Goal: Information Seeking & Learning: Learn about a topic

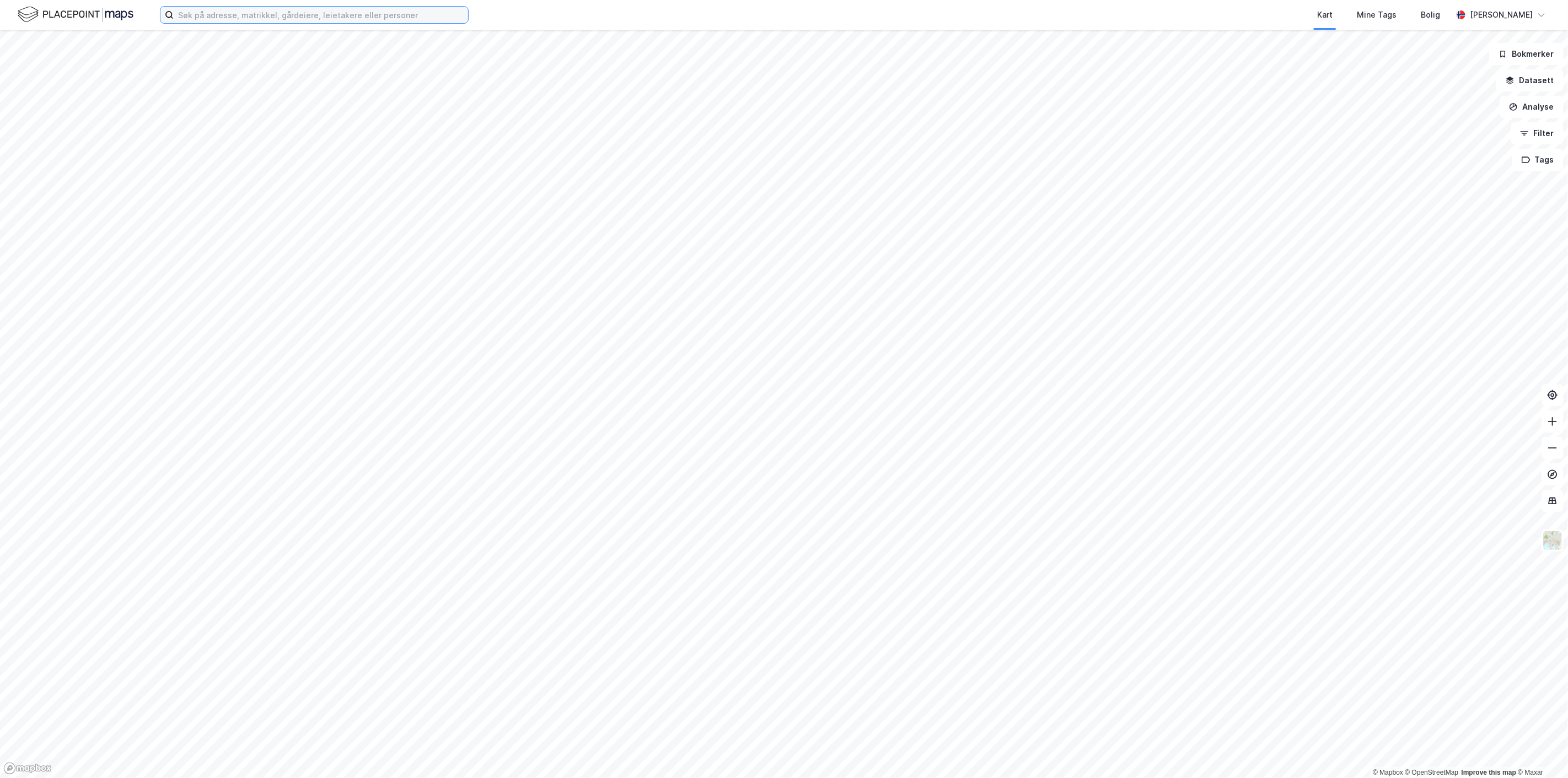
click at [381, 21] on input at bounding box center [321, 15] width 294 height 16
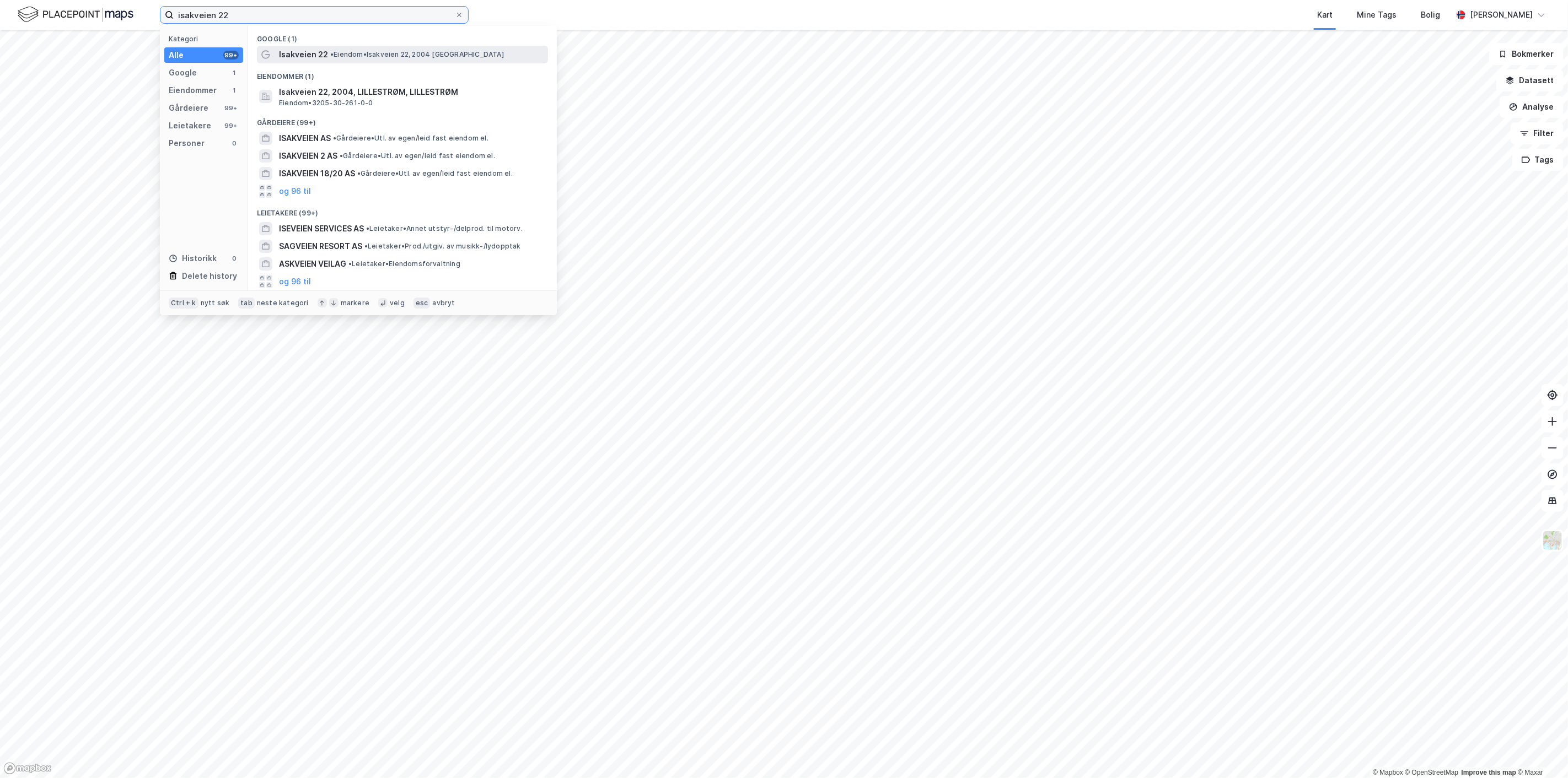
type input "isakveien 22"
click at [349, 52] on span "• Eiendom • Isakveien 22, 2004 [GEOGRAPHIC_DATA]" at bounding box center [417, 55] width 174 height 9
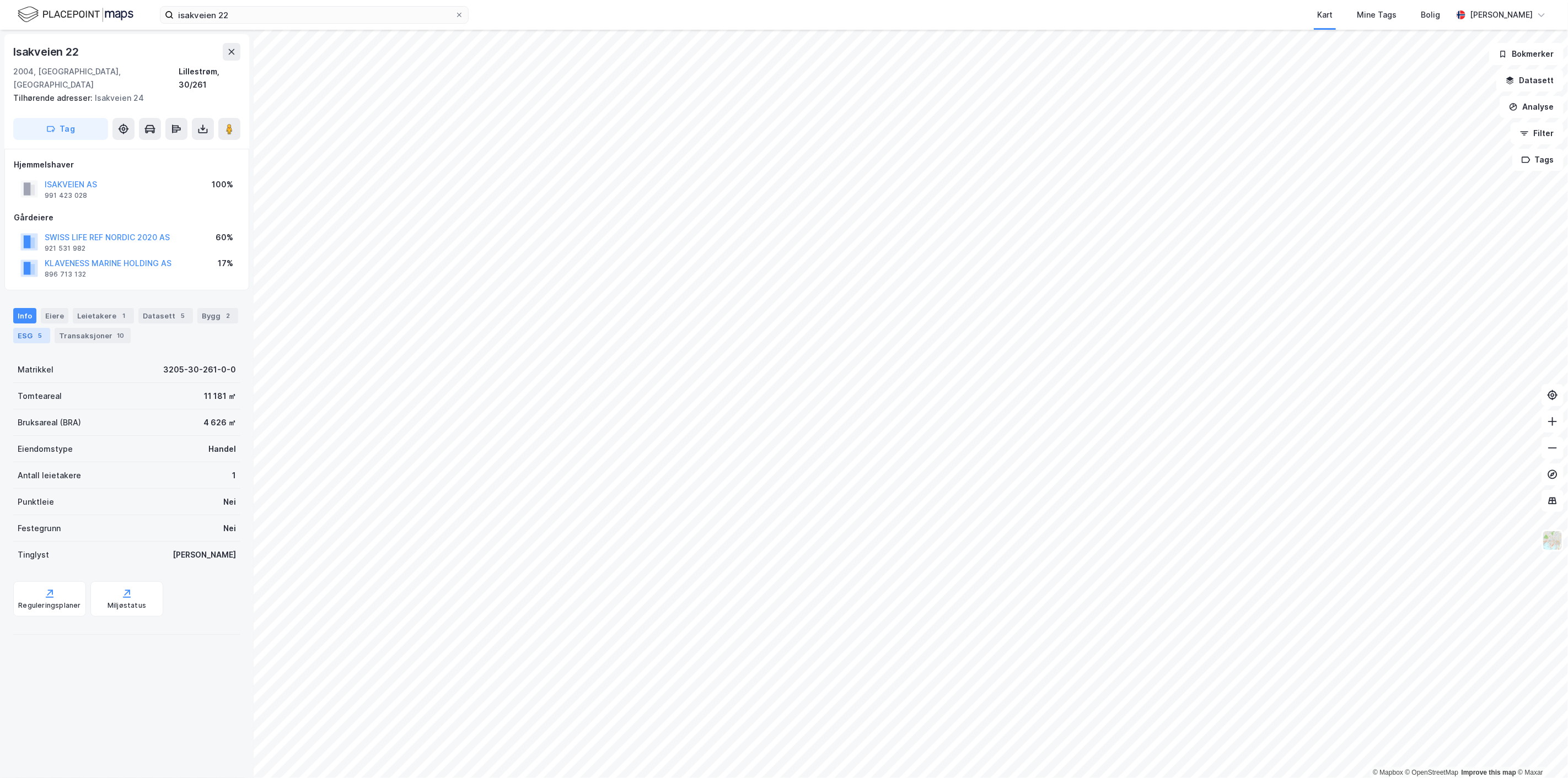
click at [35, 330] on div "5" at bounding box center [40, 335] width 11 height 11
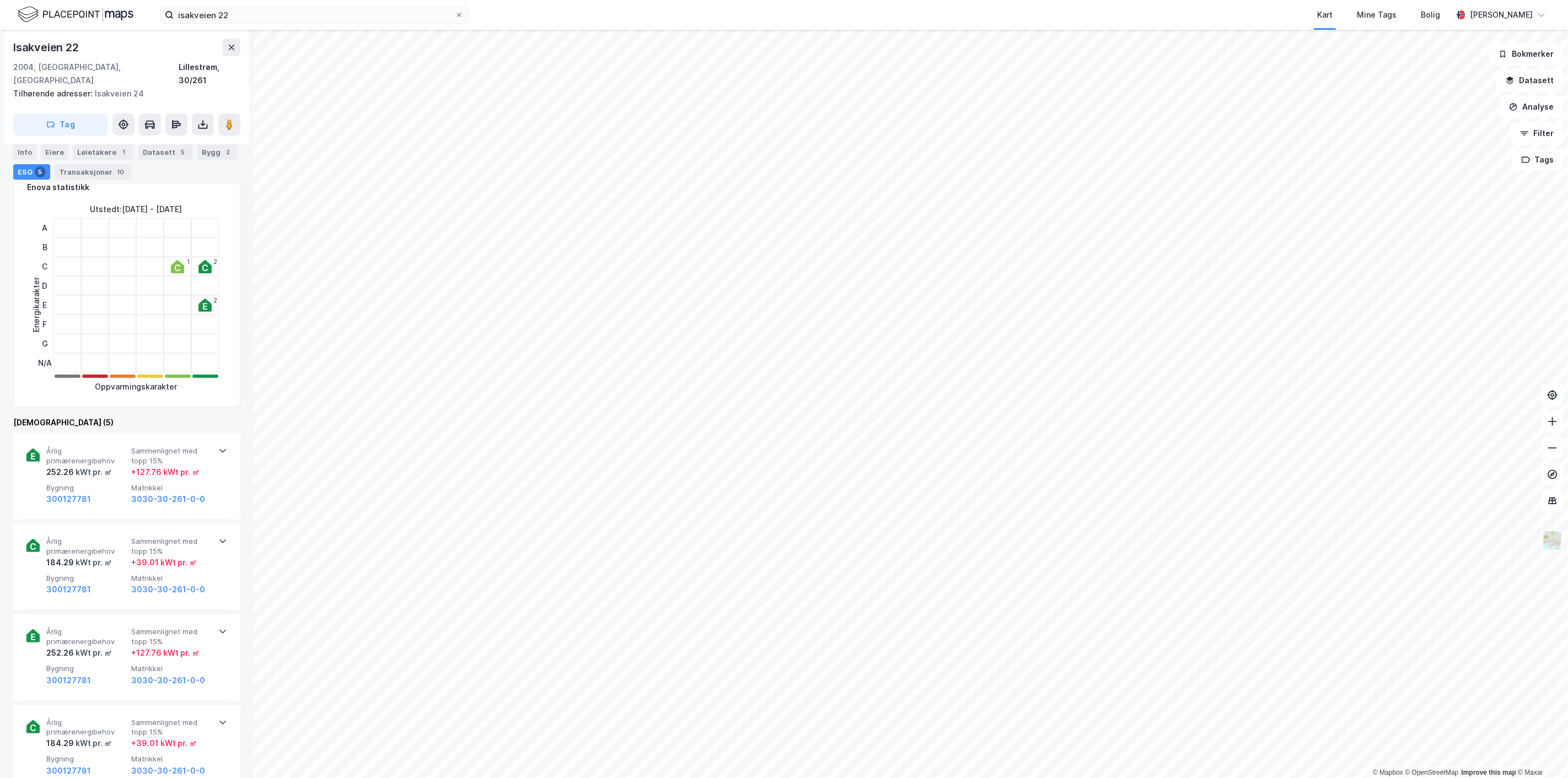
scroll to position [169, 0]
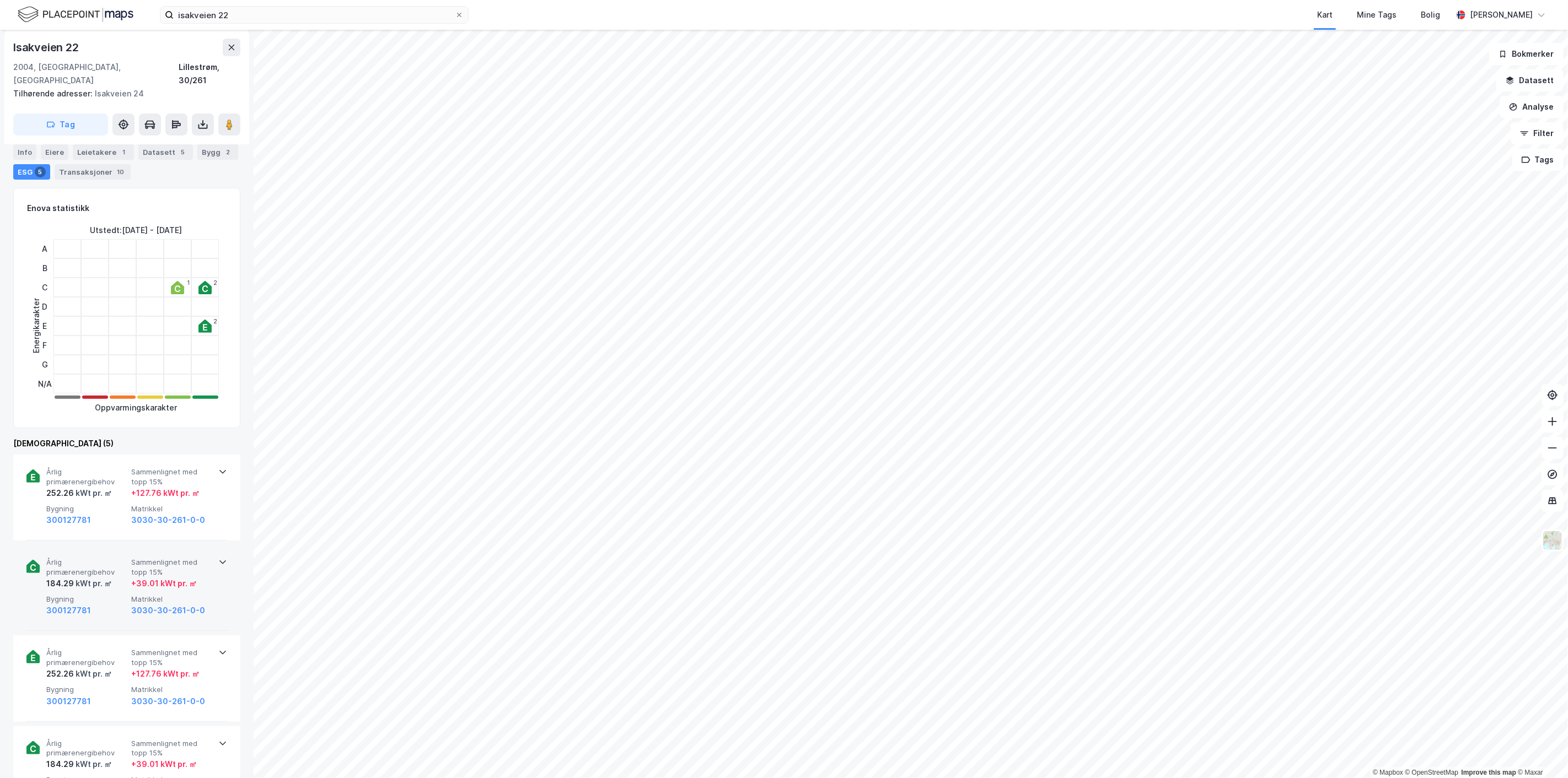
click at [219, 558] on icon at bounding box center [223, 563] width 9 height 9
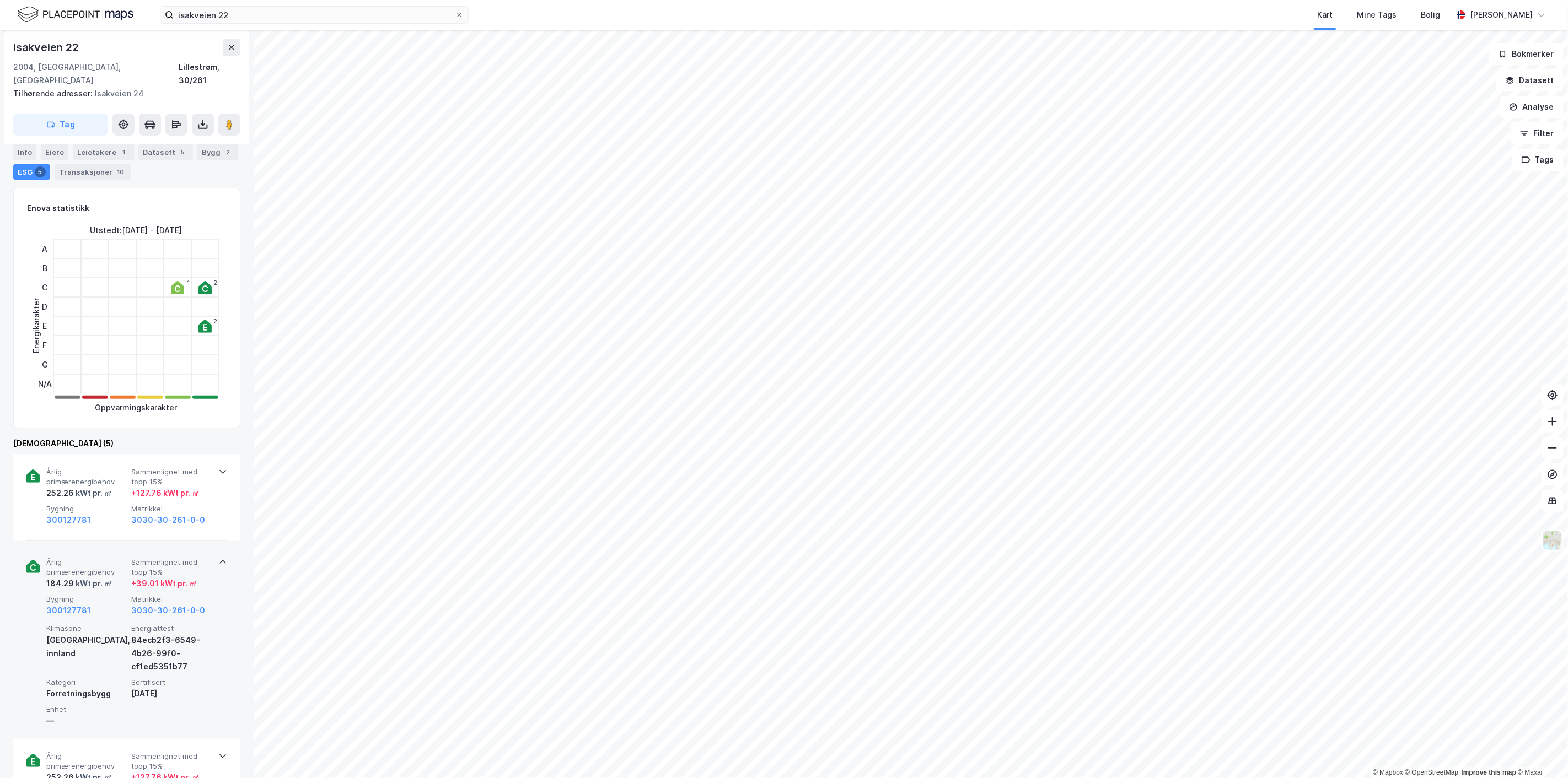
click at [219, 558] on icon at bounding box center [223, 563] width 9 height 9
